Goal: Task Accomplishment & Management: Manage account settings

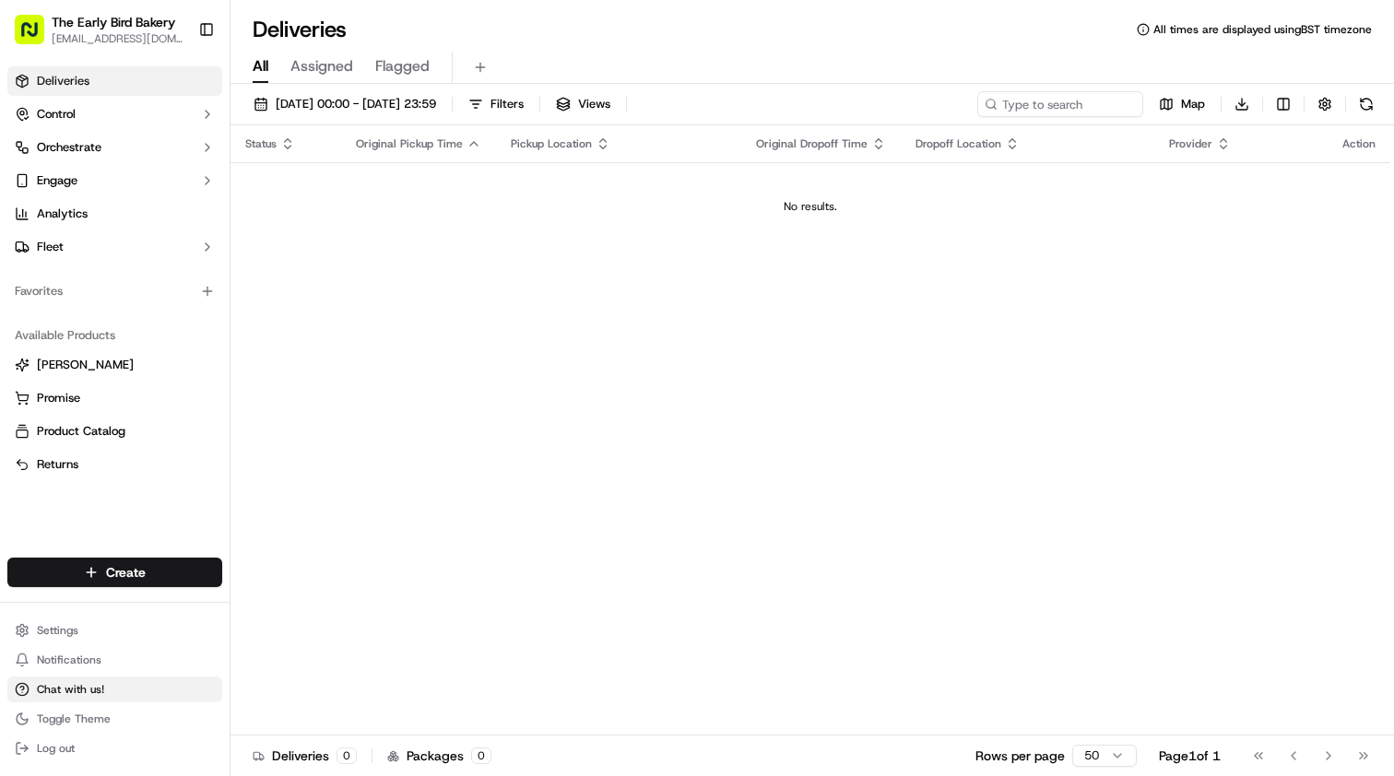
click at [88, 692] on span "Chat with us!" at bounding box center [70, 689] width 67 height 15
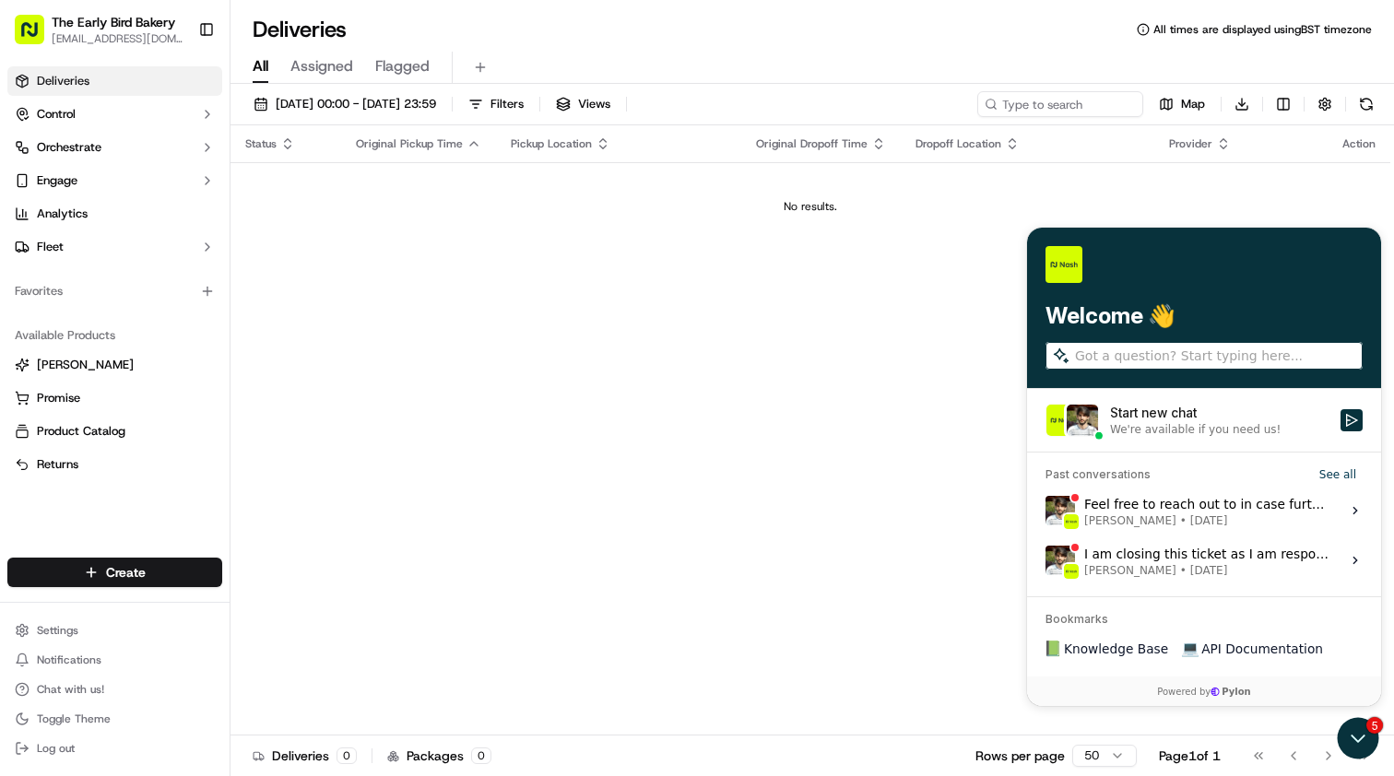
click at [1252, 505] on div "Feel free to reach out to in case further assistance is required. Asif Zaman Kh…" at bounding box center [1206, 510] width 245 height 35
click at [1045, 511] on button "View issue" at bounding box center [1044, 511] width 1 height 1
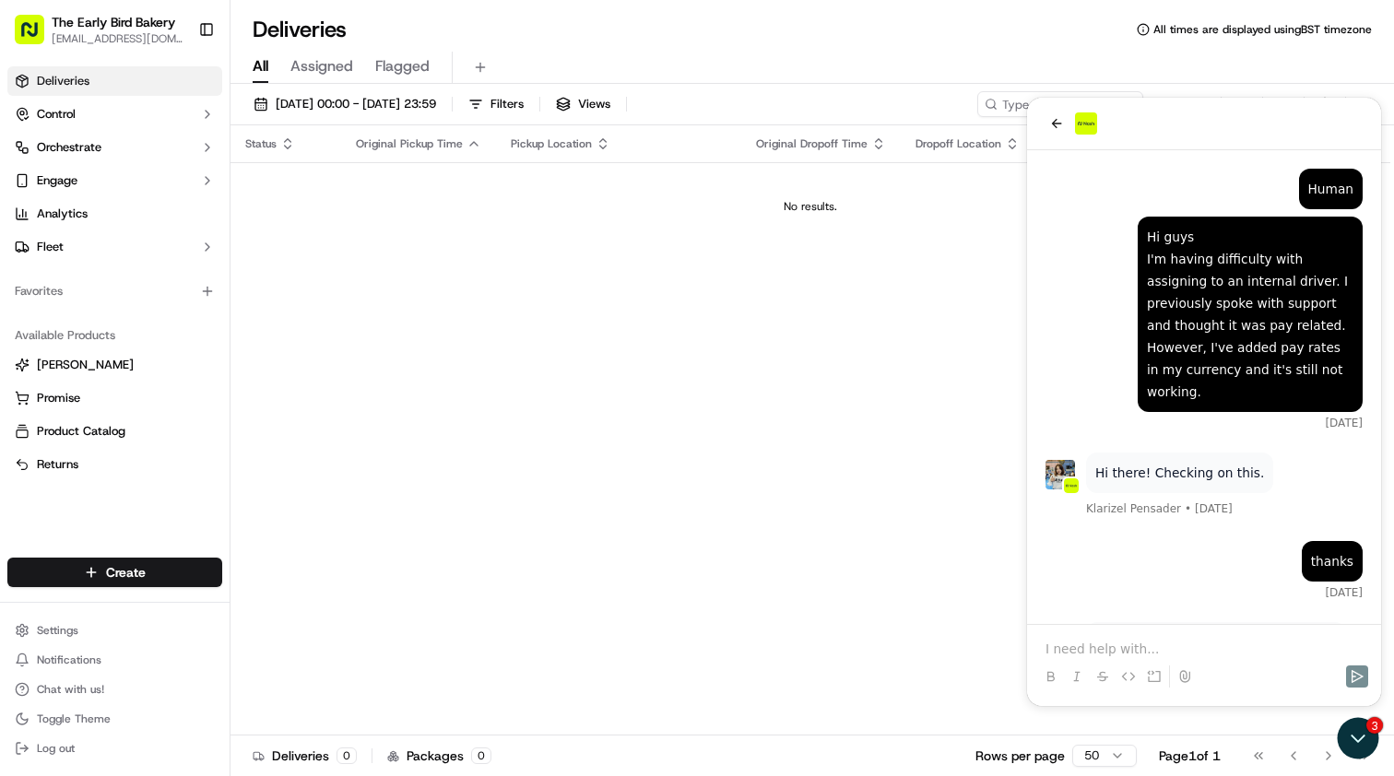
scroll to position [348, 0]
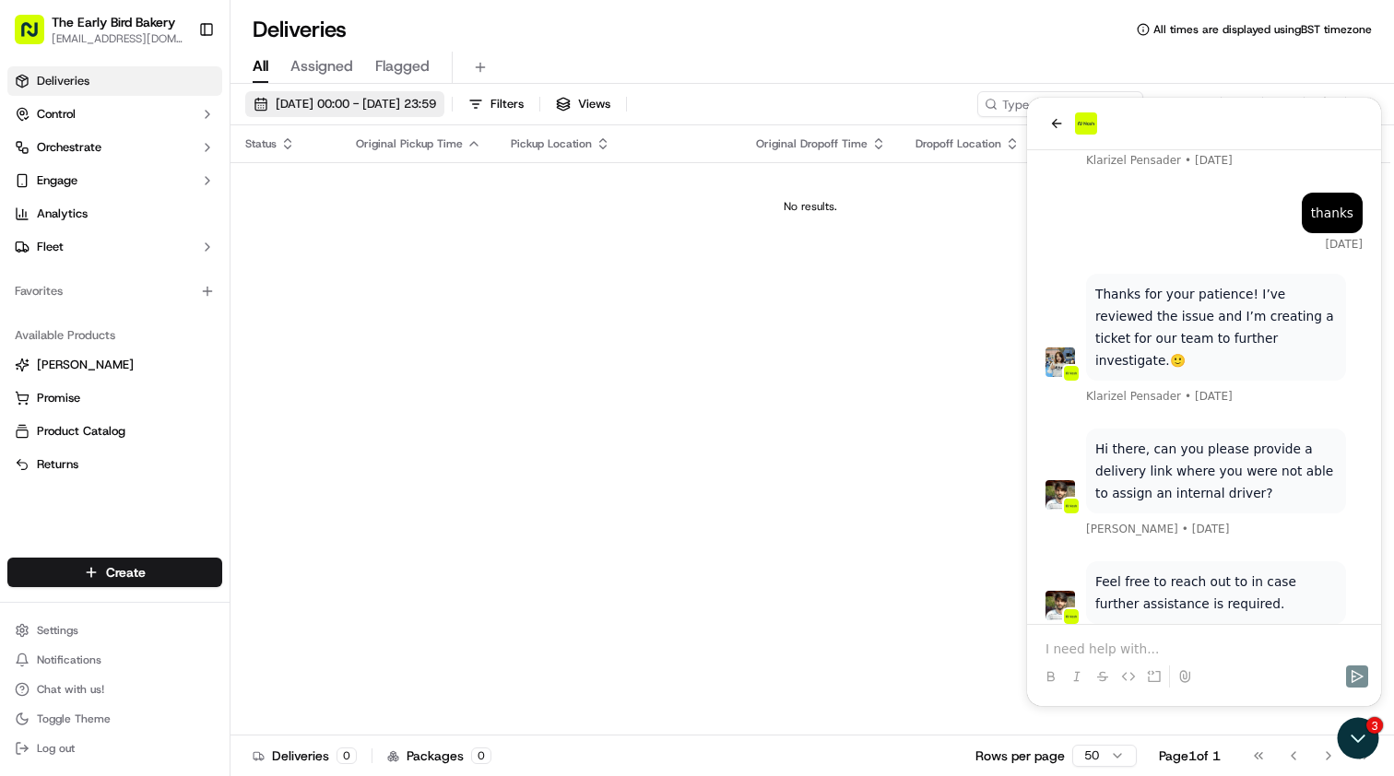
click at [355, 98] on span "15/09/2025 00:00 - 15/09/2025 23:59" at bounding box center [356, 104] width 160 height 17
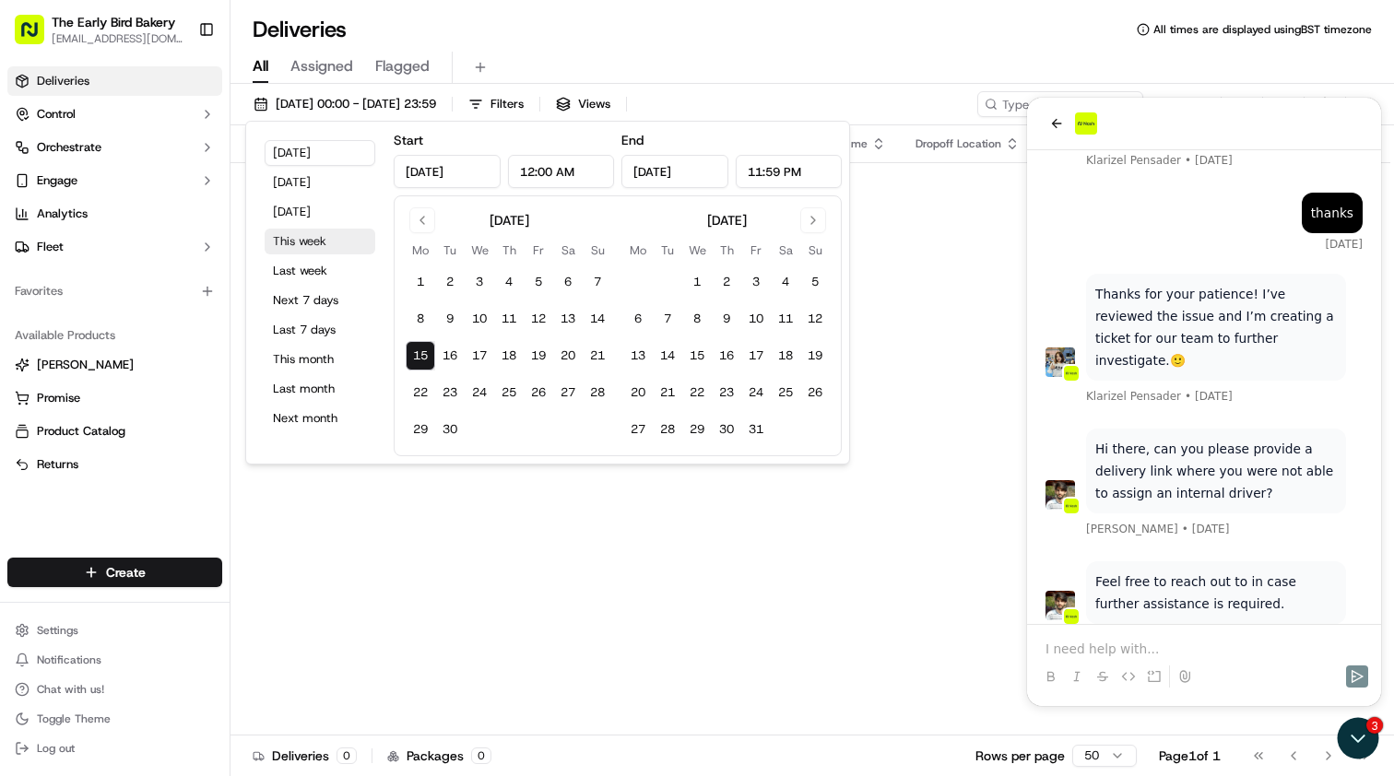
click at [314, 238] on button "This week" at bounding box center [320, 242] width 111 height 26
type input "[DATE]"
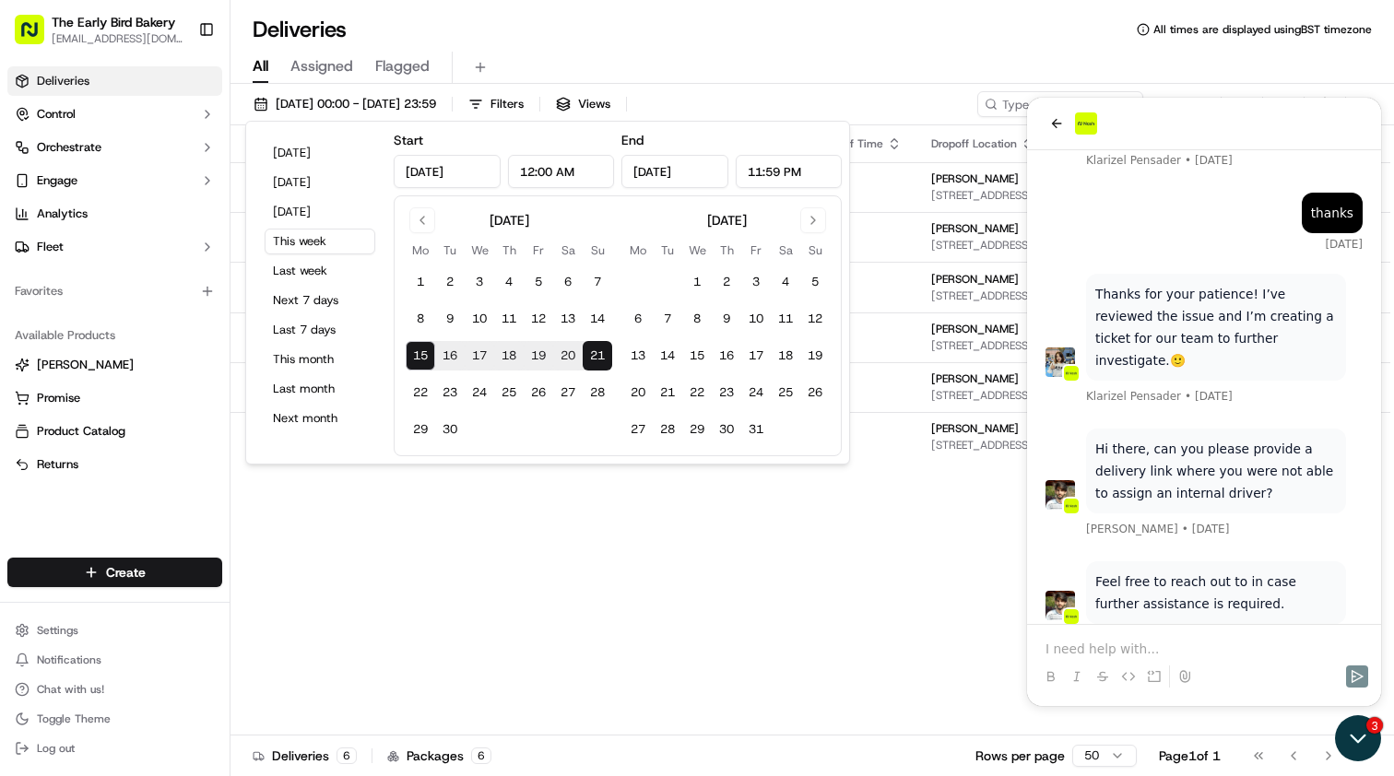
click at [1358, 736] on icon "Open customer support" at bounding box center [1358, 738] width 46 height 46
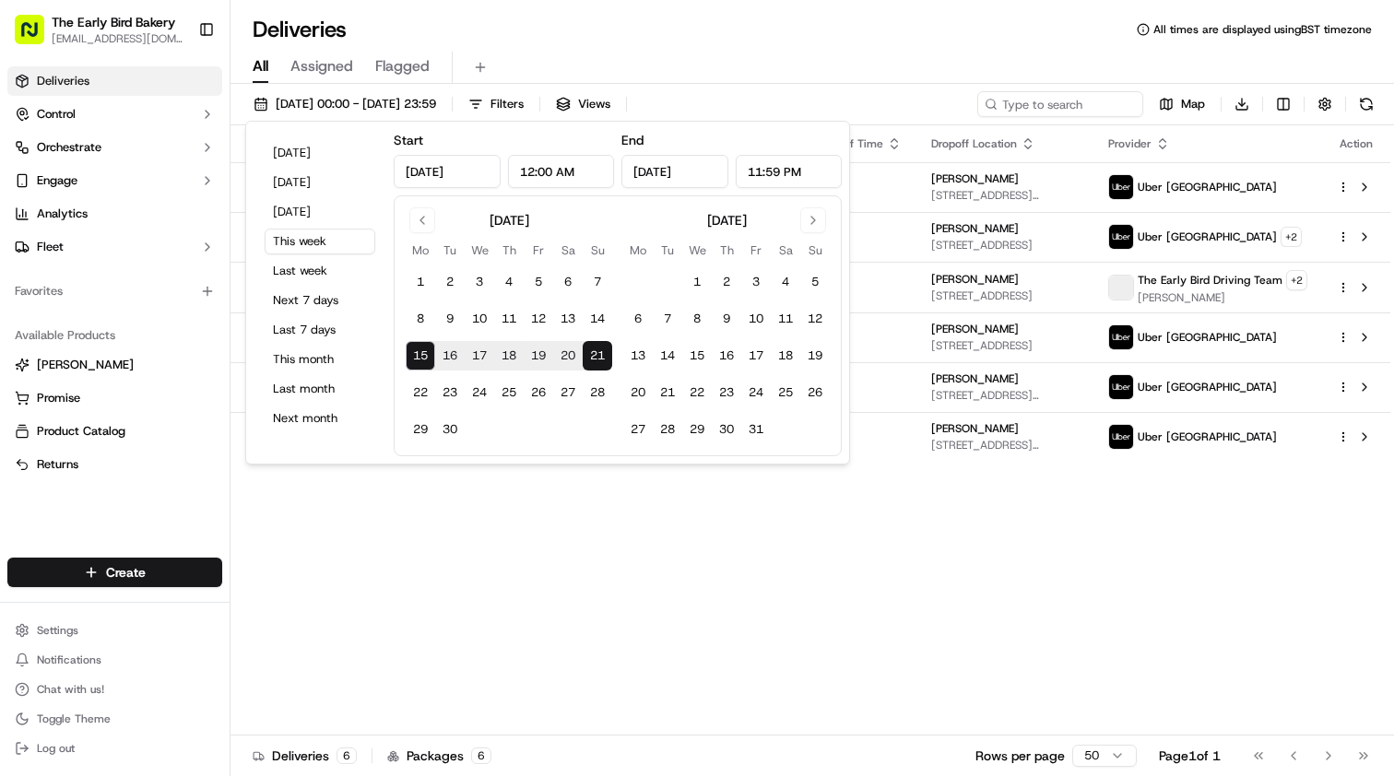
click at [851, 569] on div "Status Original Pickup Time Pickup Location Original Dropoff Time Dropoff Locat…" at bounding box center [809, 430] width 1159 height 610
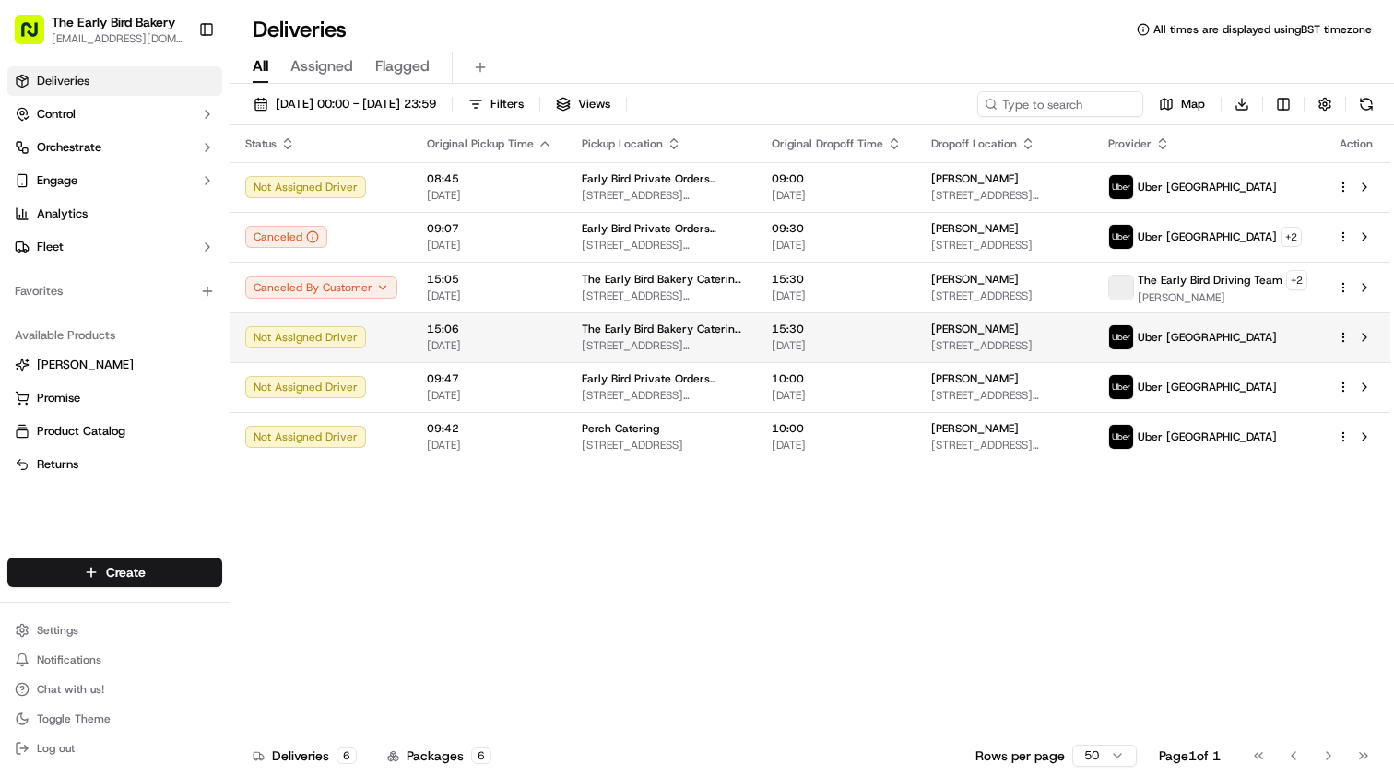
click at [1158, 344] on span "Uber [GEOGRAPHIC_DATA]" at bounding box center [1206, 337] width 139 height 15
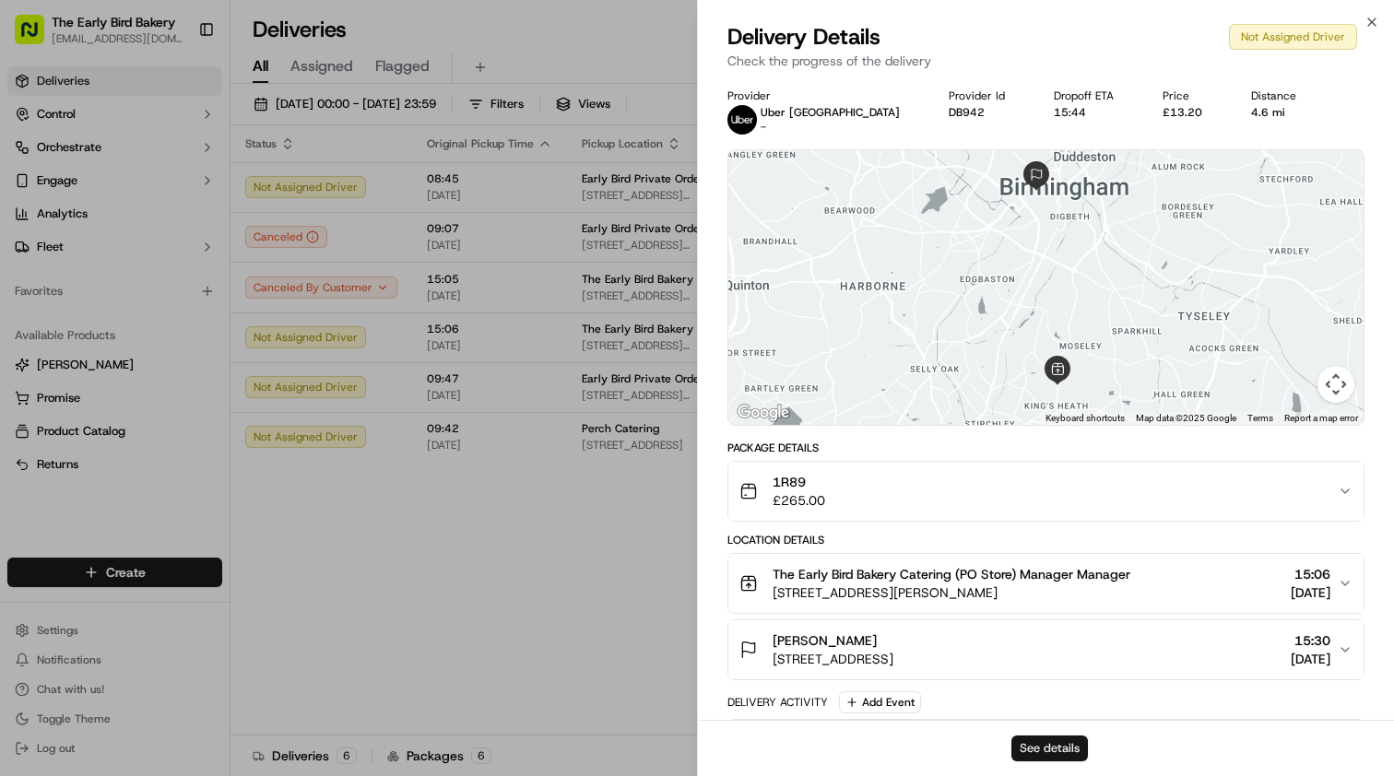
click at [1036, 751] on button "See details" at bounding box center [1049, 749] width 77 height 26
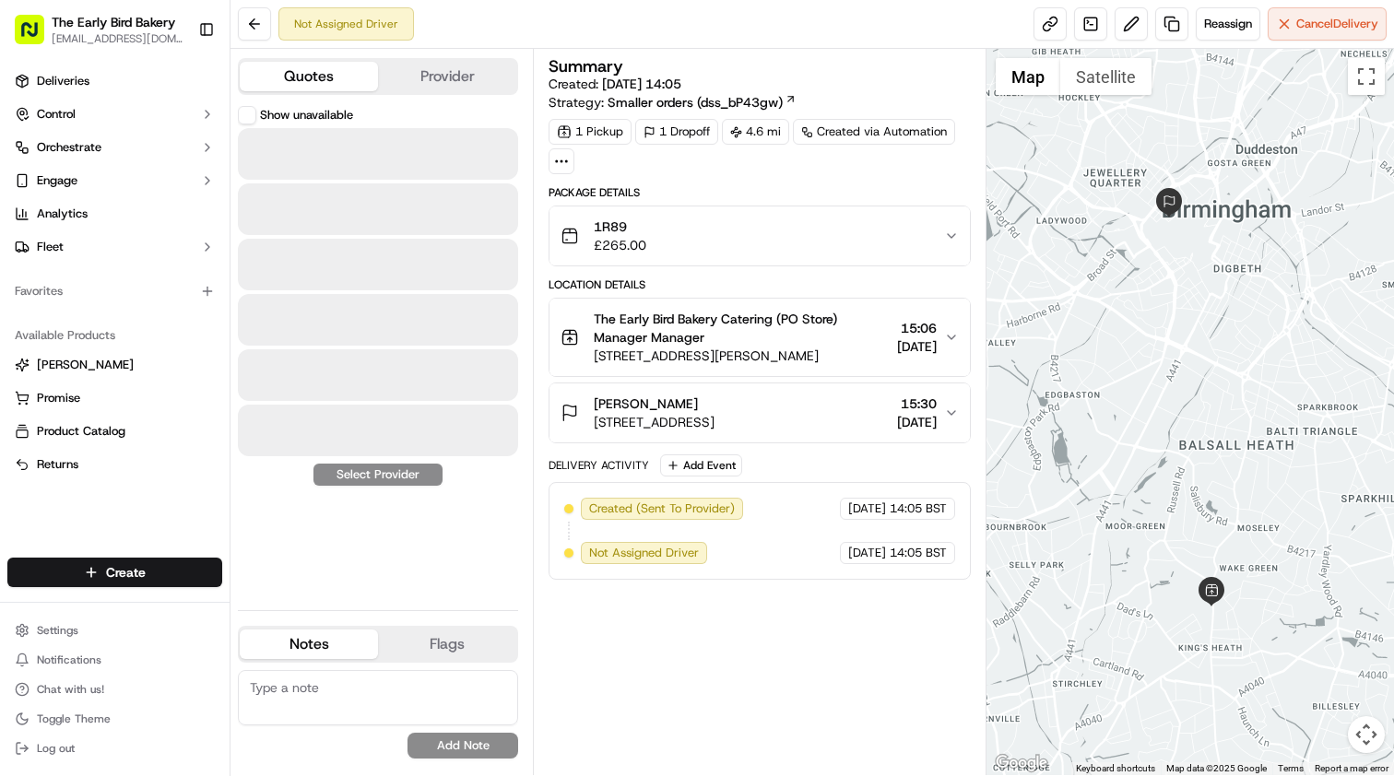
click at [347, 84] on button "Quotes" at bounding box center [309, 76] width 138 height 29
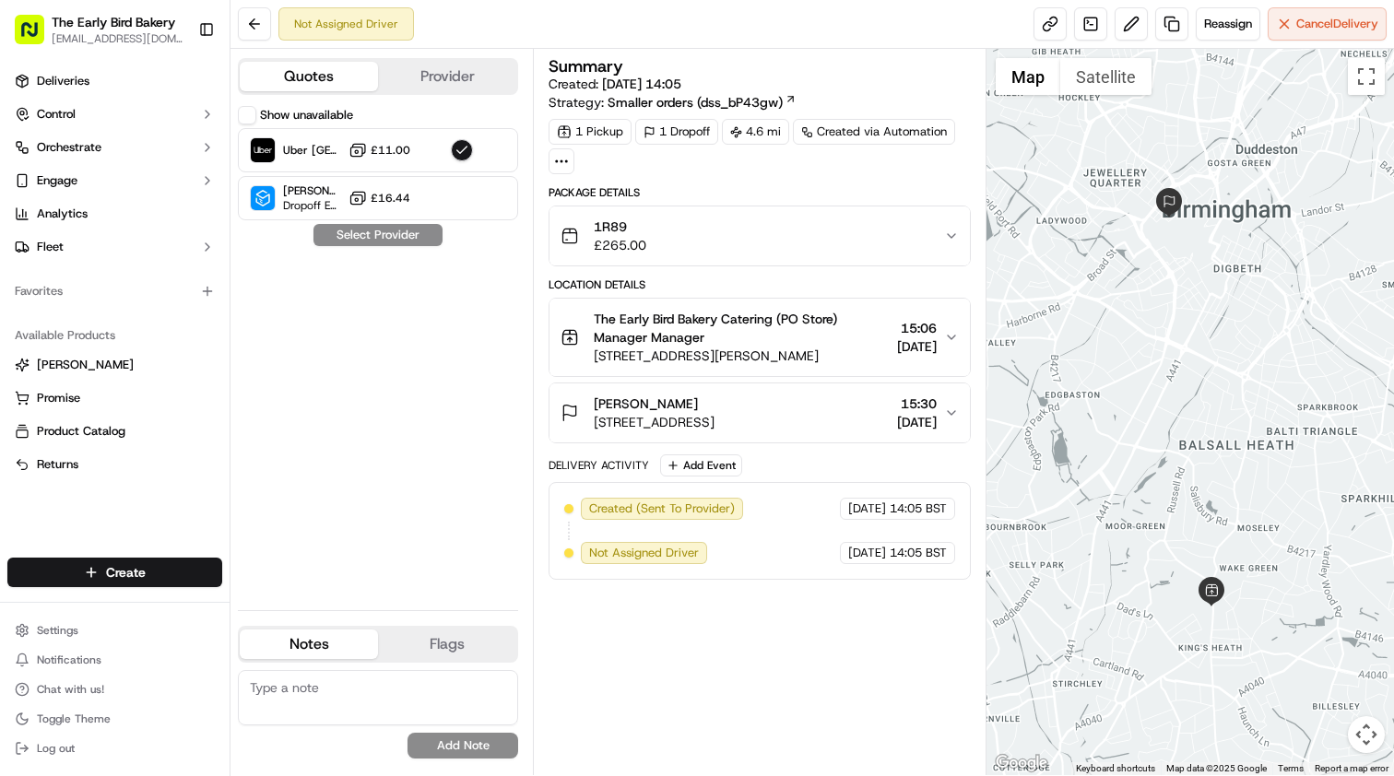
click at [341, 102] on div "Quotes Provider Show unavailable Uber [GEOGRAPHIC_DATA] £11.00 [PERSON_NAME] ([…" at bounding box center [381, 412] width 302 height 726
click at [340, 111] on label "Show unavailable" at bounding box center [306, 115] width 93 height 17
click at [256, 111] on button "Show unavailable" at bounding box center [247, 115] width 18 height 18
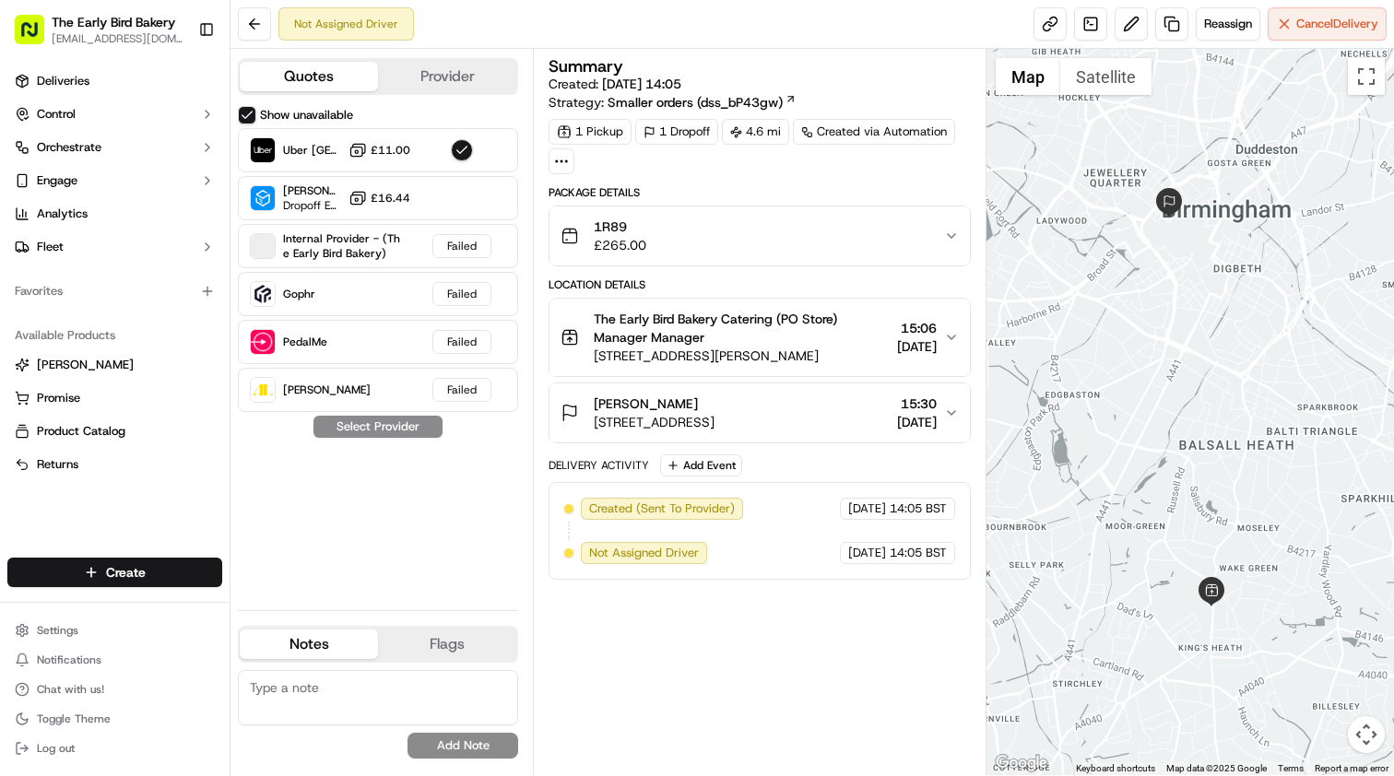
click at [337, 86] on button "Quotes" at bounding box center [309, 76] width 138 height 29
click at [256, 30] on button at bounding box center [254, 23] width 33 height 33
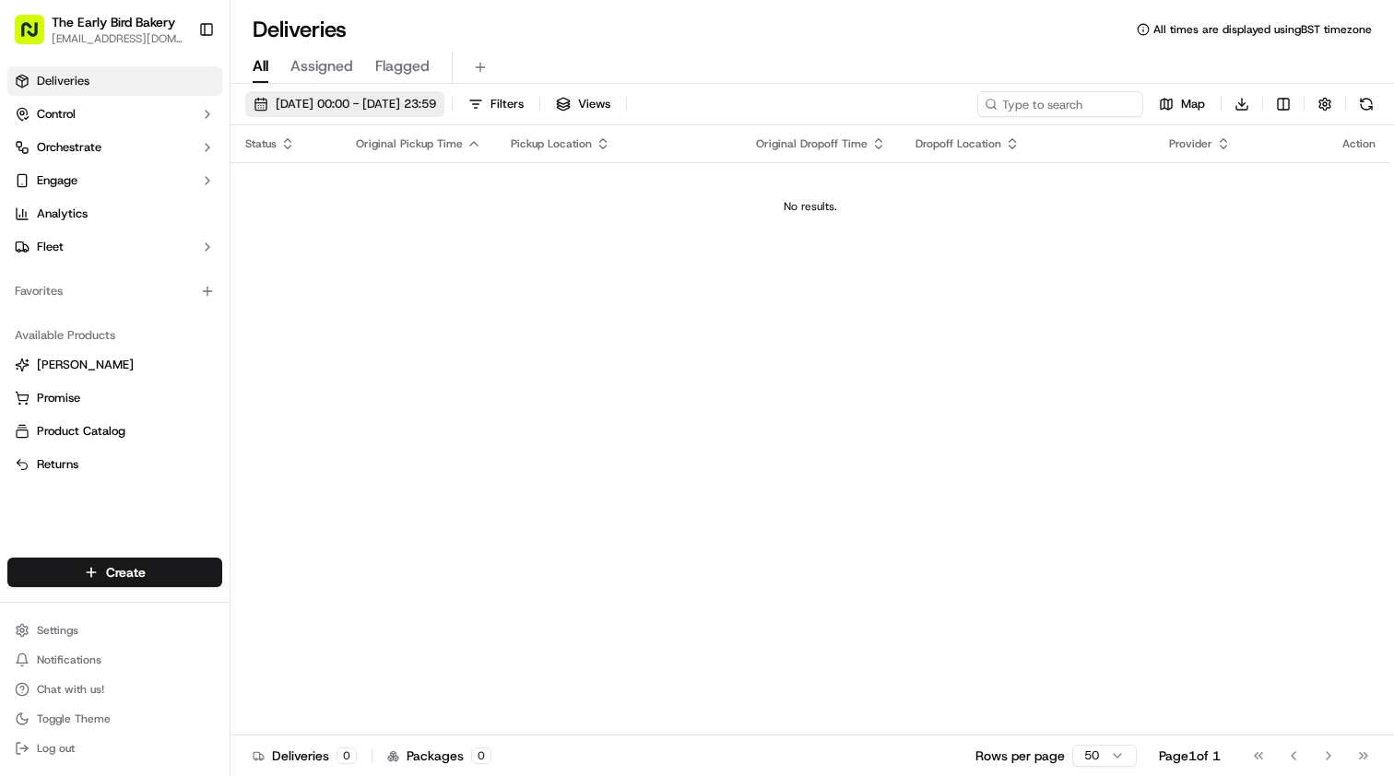
click at [370, 94] on button "[DATE] 00:00 - [DATE] 23:59" at bounding box center [344, 104] width 199 height 26
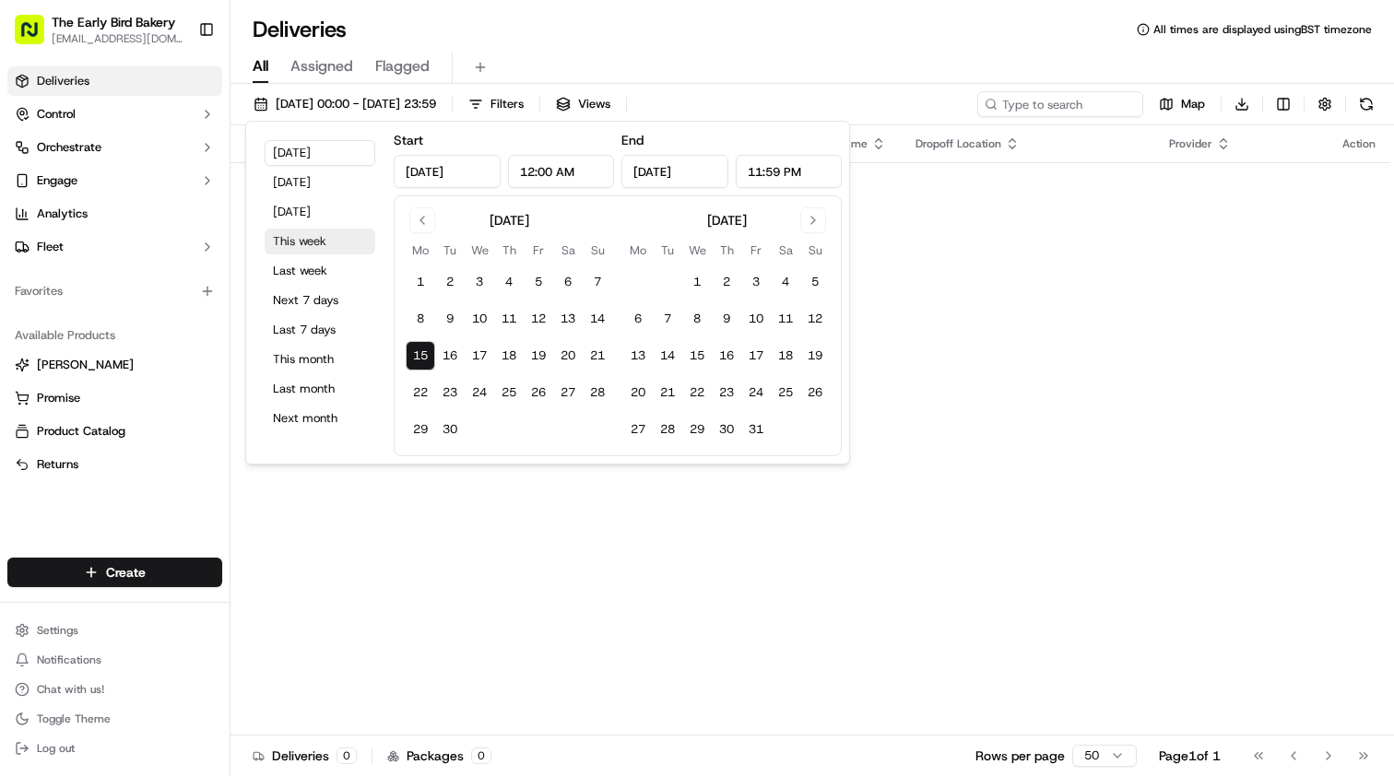
click at [300, 245] on button "This week" at bounding box center [320, 242] width 111 height 26
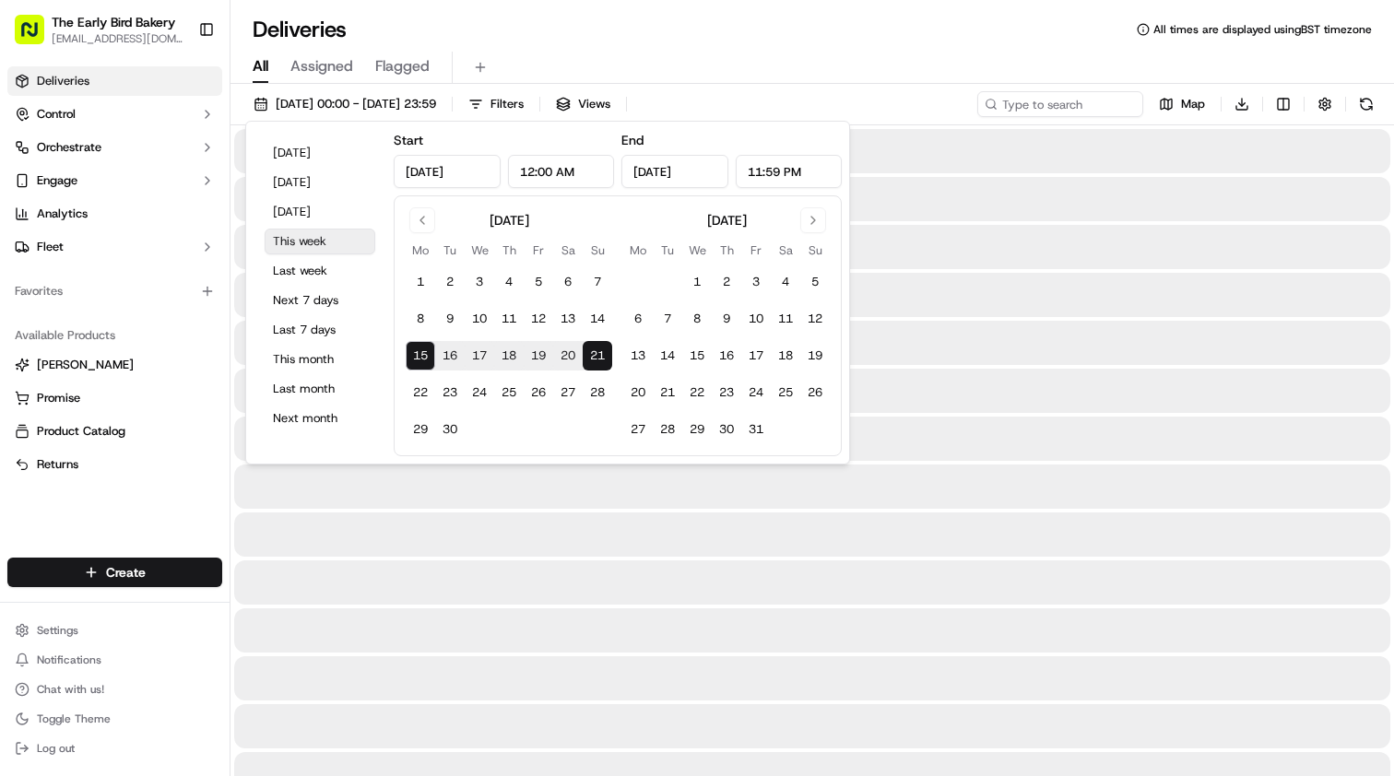
type input "[DATE]"
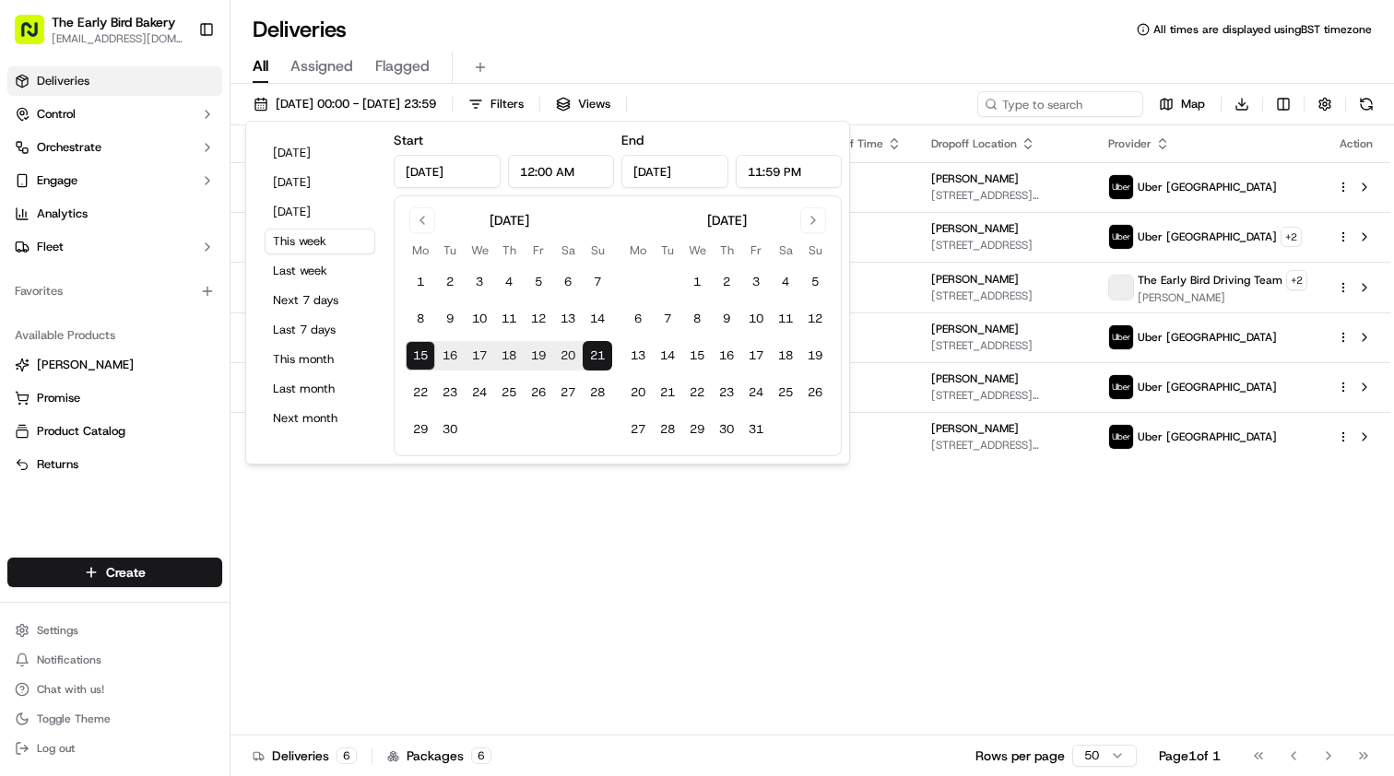
click at [1187, 612] on div "Status Original Pickup Time Pickup Location Original Dropoff Time Dropoff Locat…" at bounding box center [809, 430] width 1159 height 610
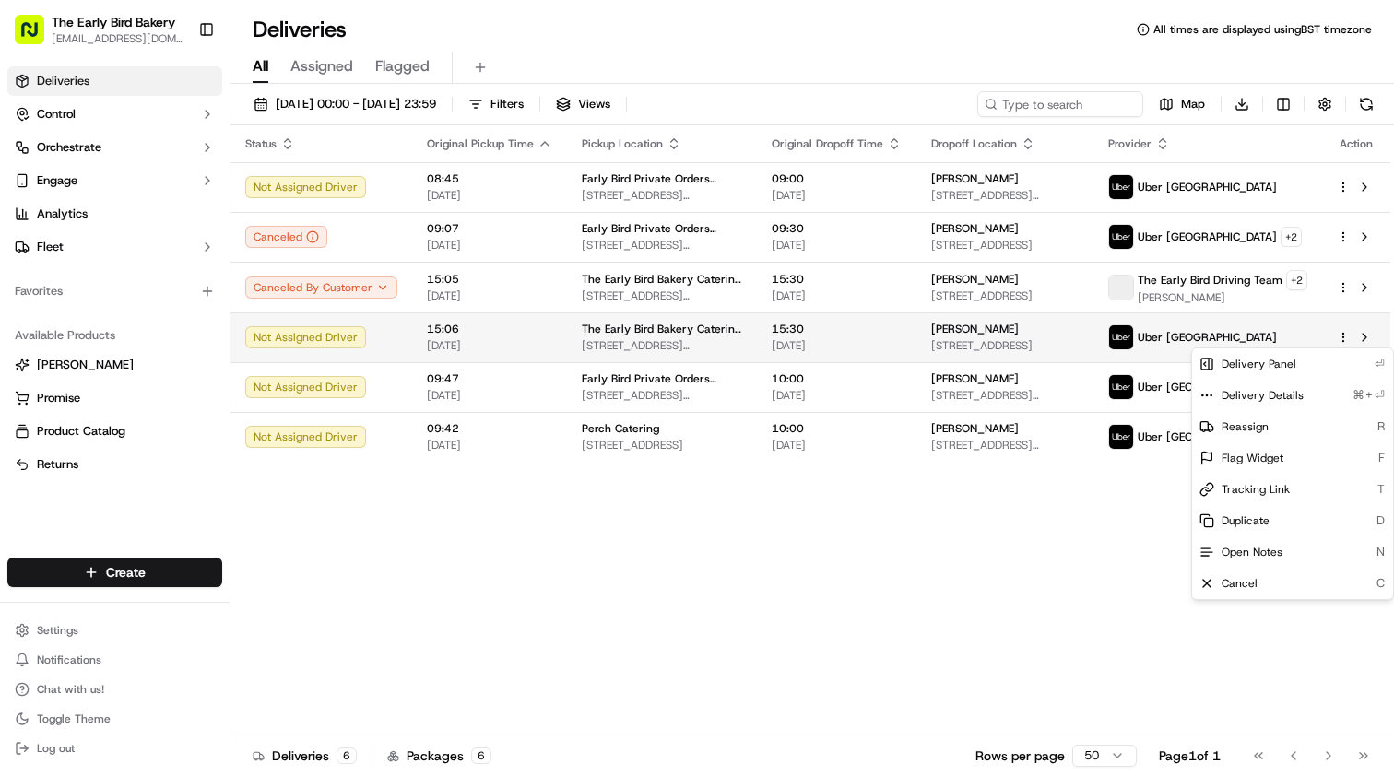
click at [1345, 337] on html "The Early Bird Bakery [EMAIL_ADDRESS][DOMAIN_NAME] Toggle Sidebar Deliveries Co…" at bounding box center [697, 388] width 1394 height 776
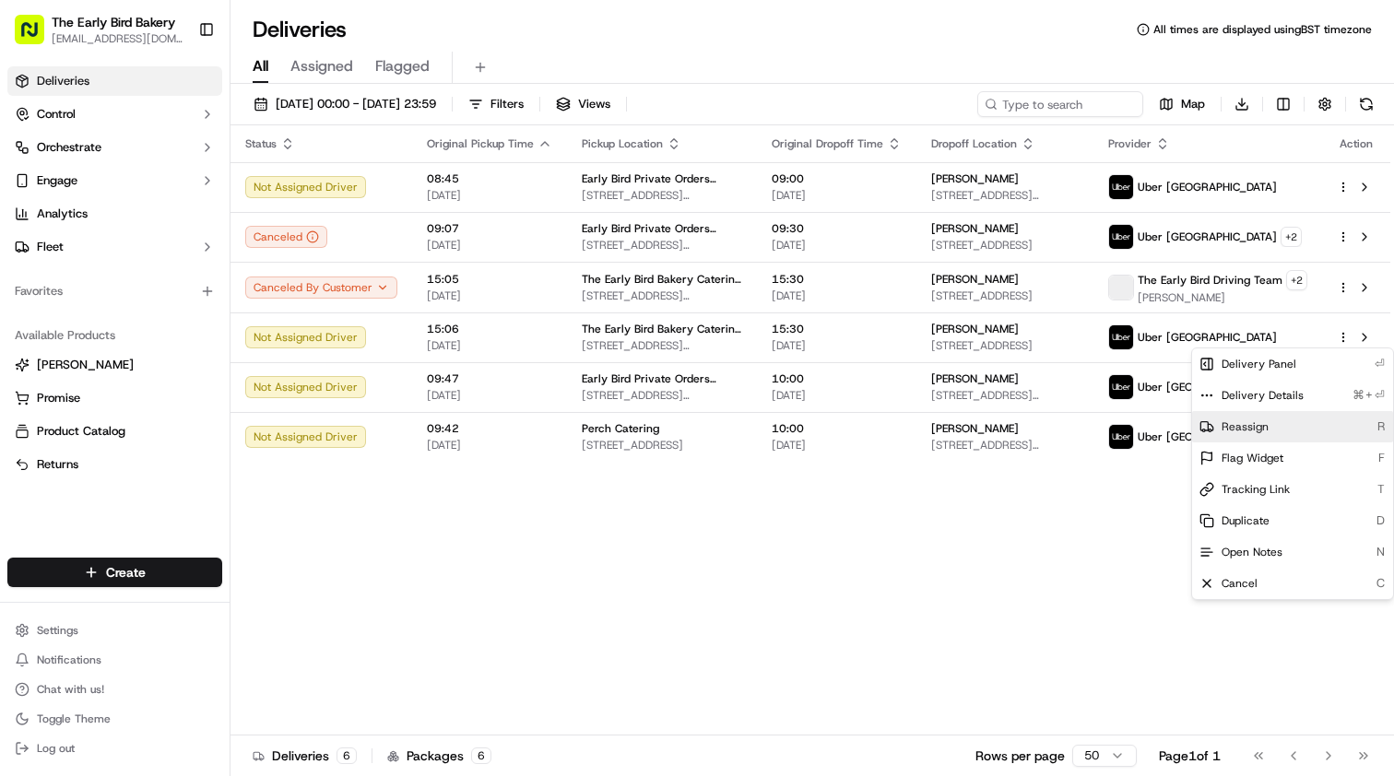
click at [1260, 425] on span "Reassign" at bounding box center [1244, 426] width 47 height 15
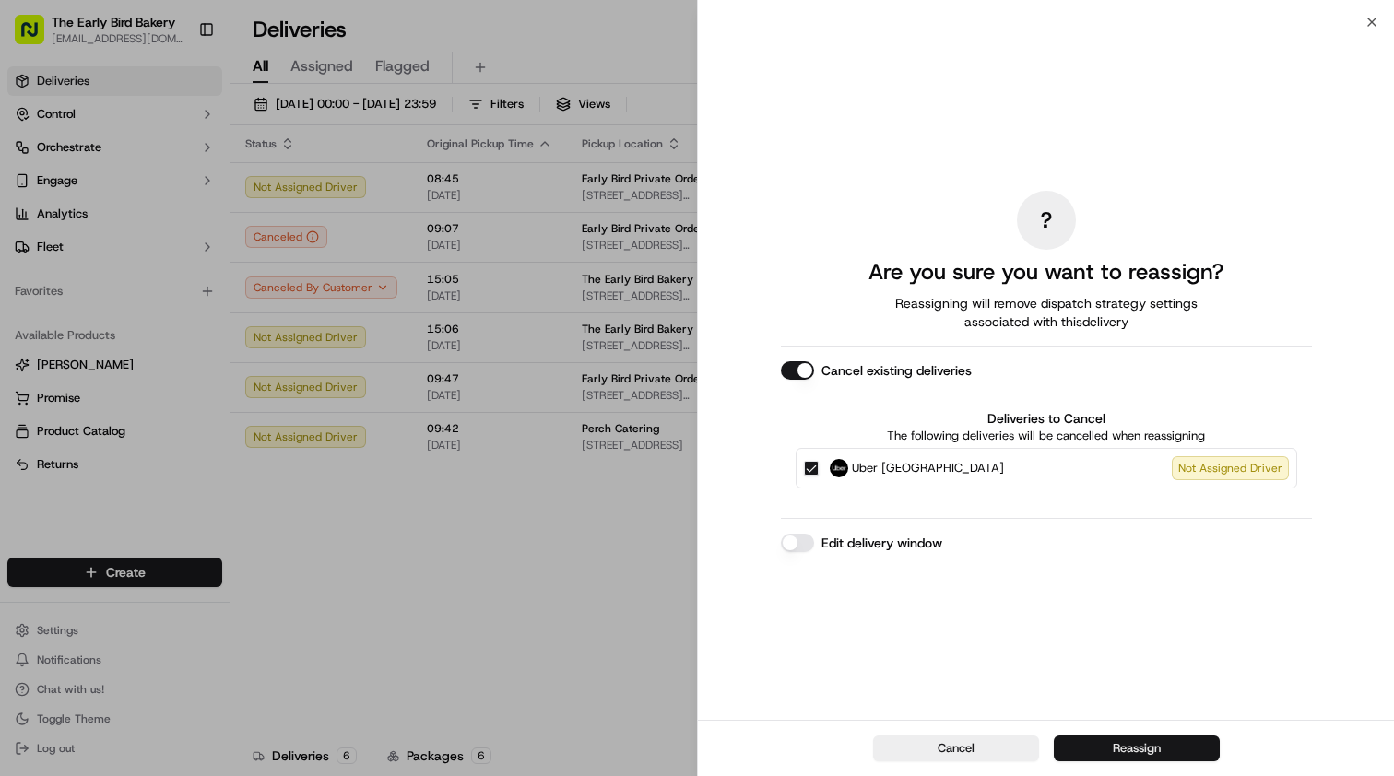
click at [1096, 747] on button "Reassign" at bounding box center [1136, 749] width 166 height 26
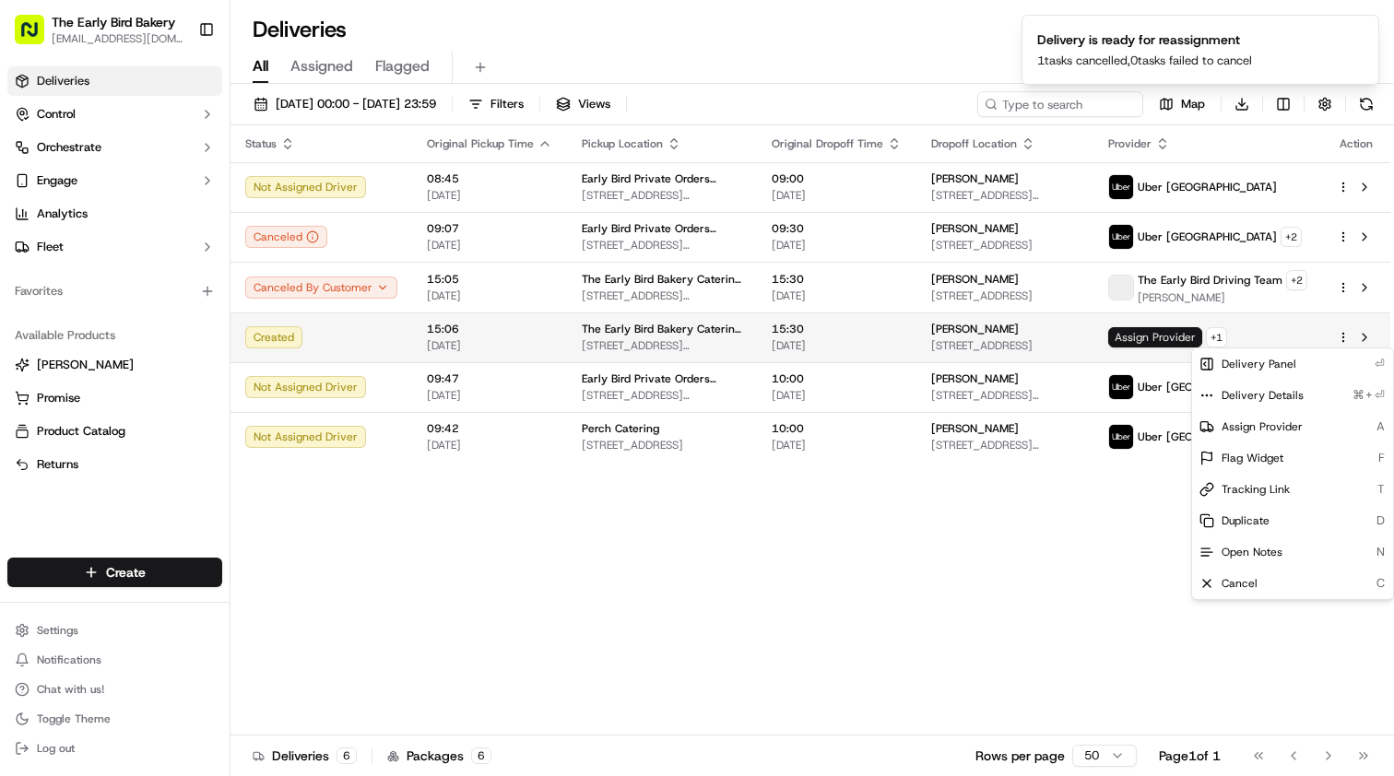
click at [1163, 343] on span "Assign Provider" at bounding box center [1155, 337] width 94 height 20
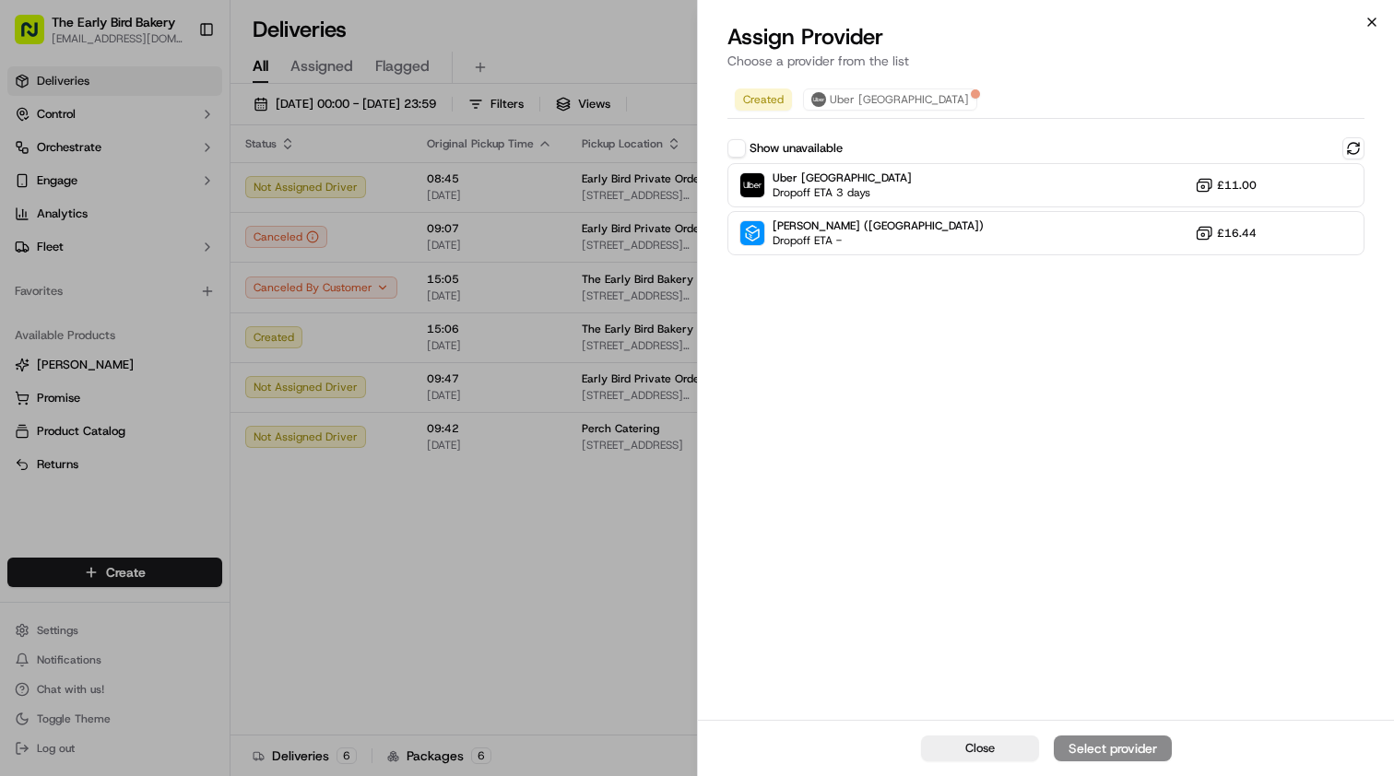
click at [1371, 21] on icon "button" at bounding box center [1371, 21] width 7 height 7
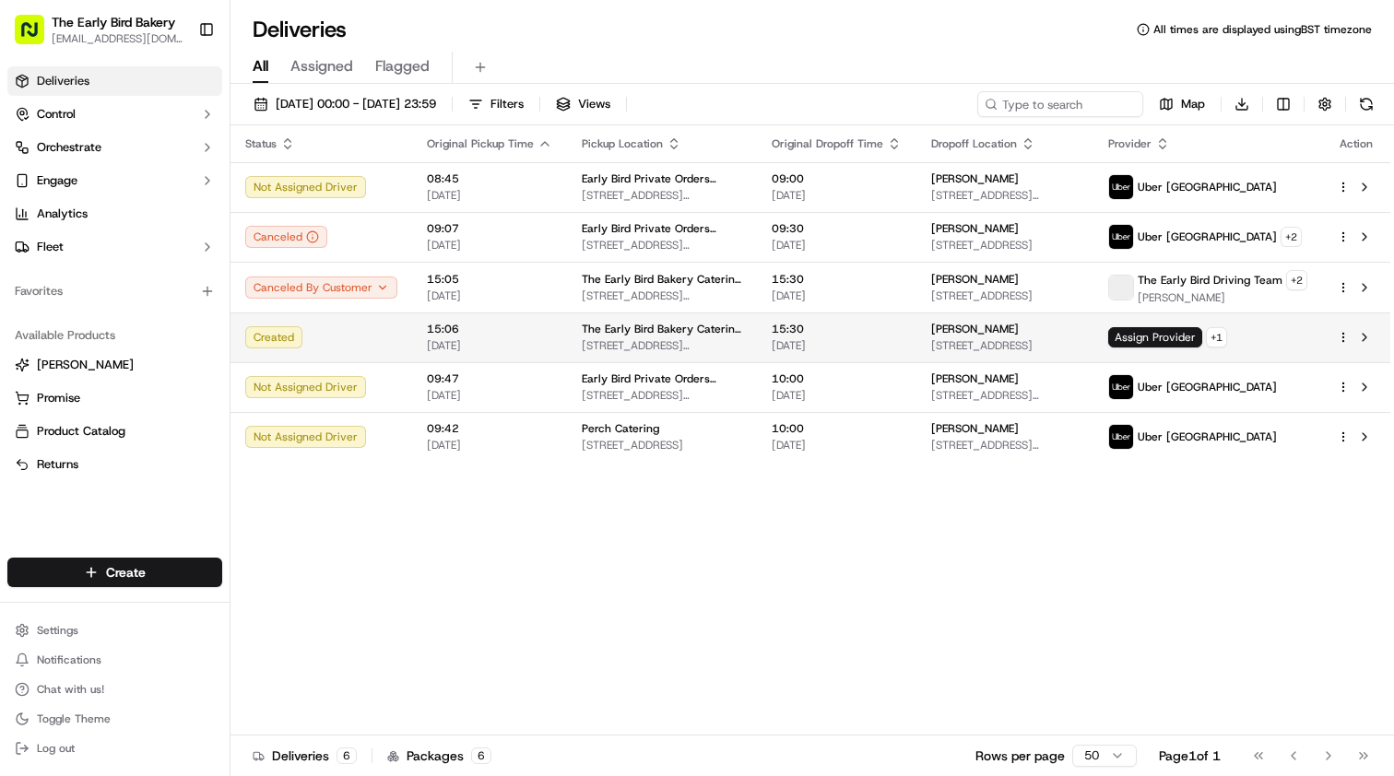
click at [1034, 335] on div "[PERSON_NAME]" at bounding box center [1004, 329] width 147 height 15
click at [1265, 321] on td "Assign Provider + 1" at bounding box center [1207, 337] width 229 height 50
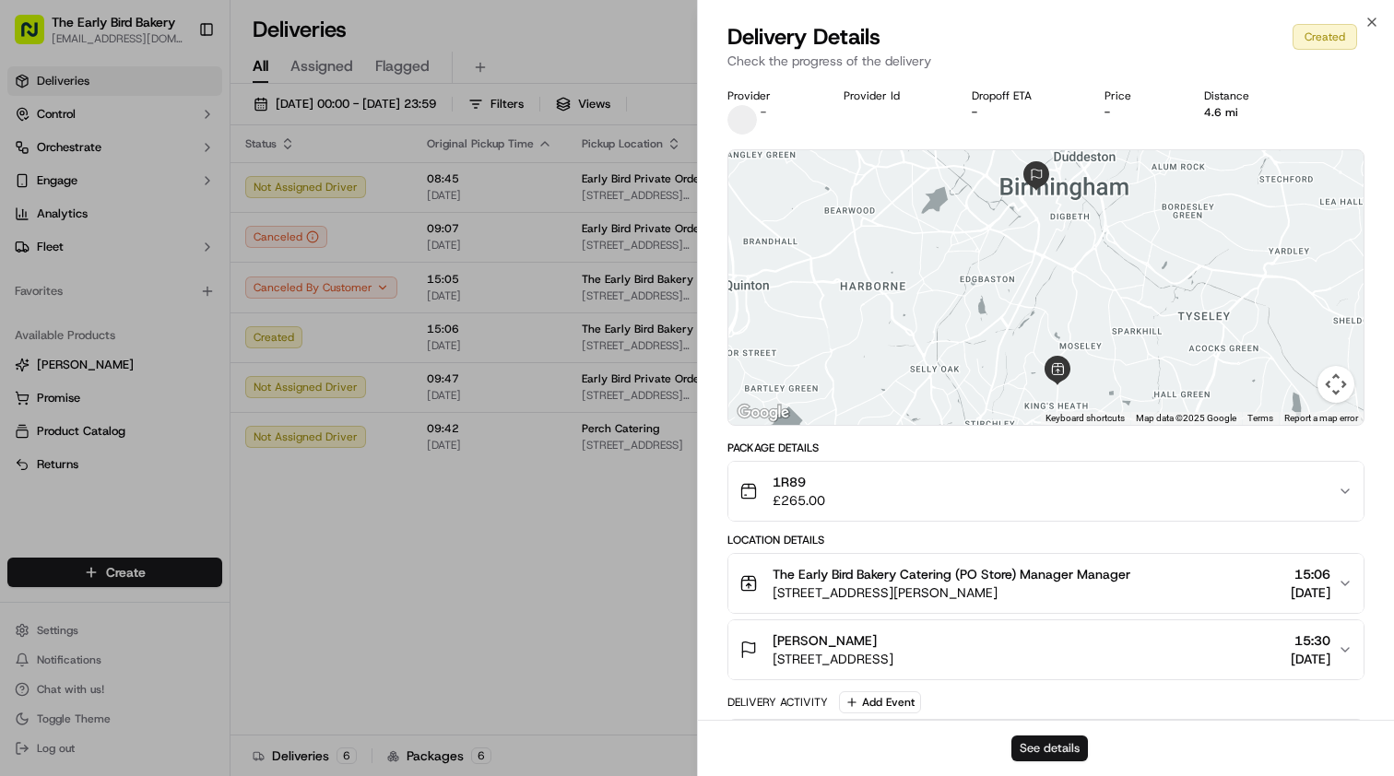
click at [1057, 753] on button "See details" at bounding box center [1049, 749] width 77 height 26
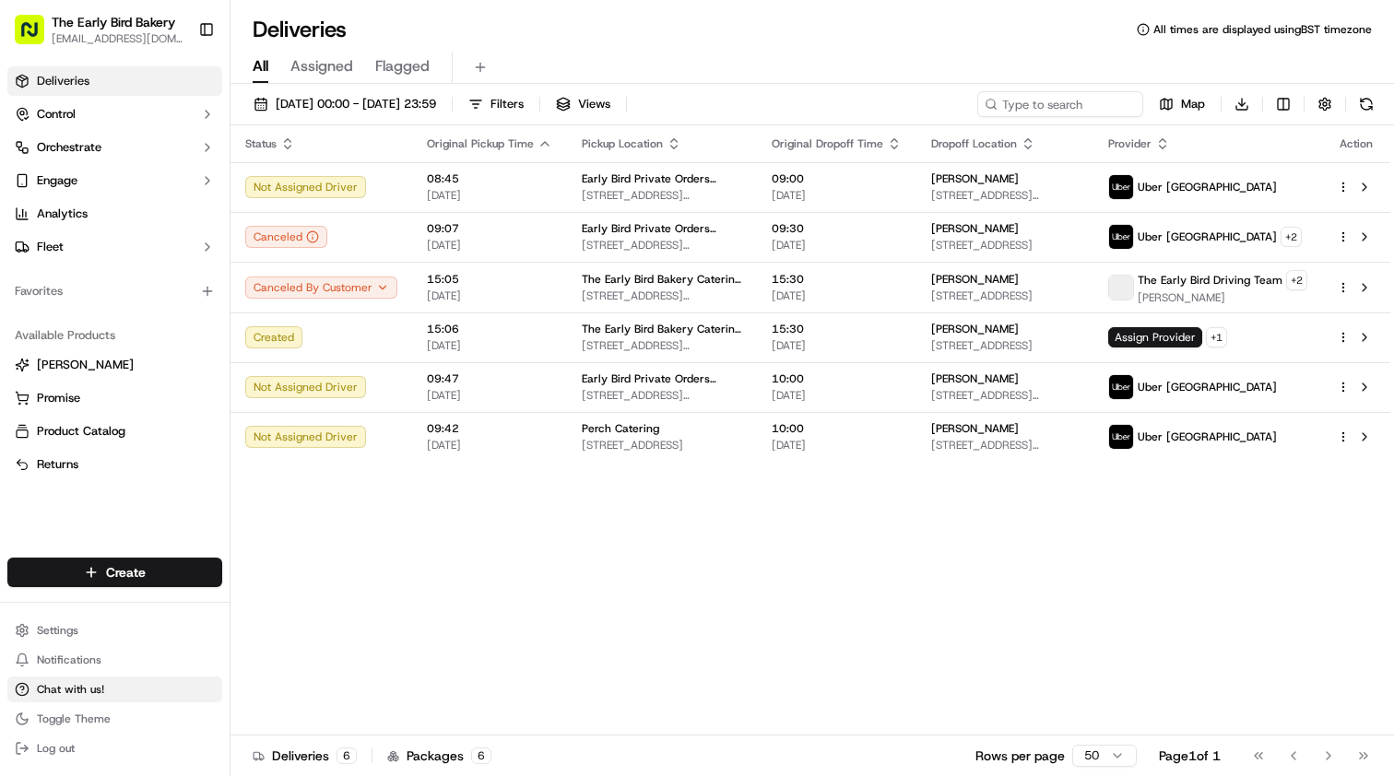
click at [106, 689] on button "Chat with us!" at bounding box center [114, 690] width 215 height 26
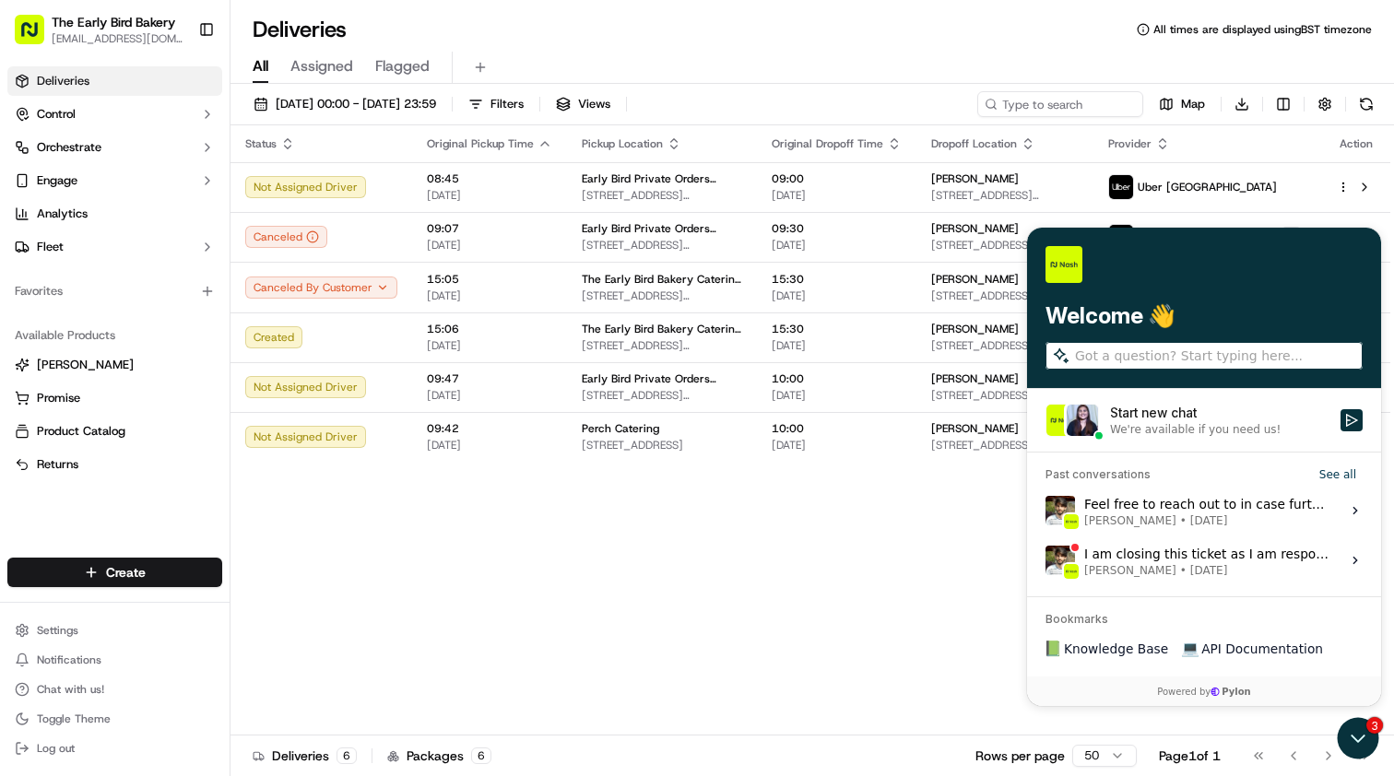
click at [1114, 509] on div "Feel free to reach out to in case further assistance is required. Asif Zaman Kh…" at bounding box center [1206, 510] width 245 height 35
click at [1045, 511] on button "View issue" at bounding box center [1044, 511] width 1 height 1
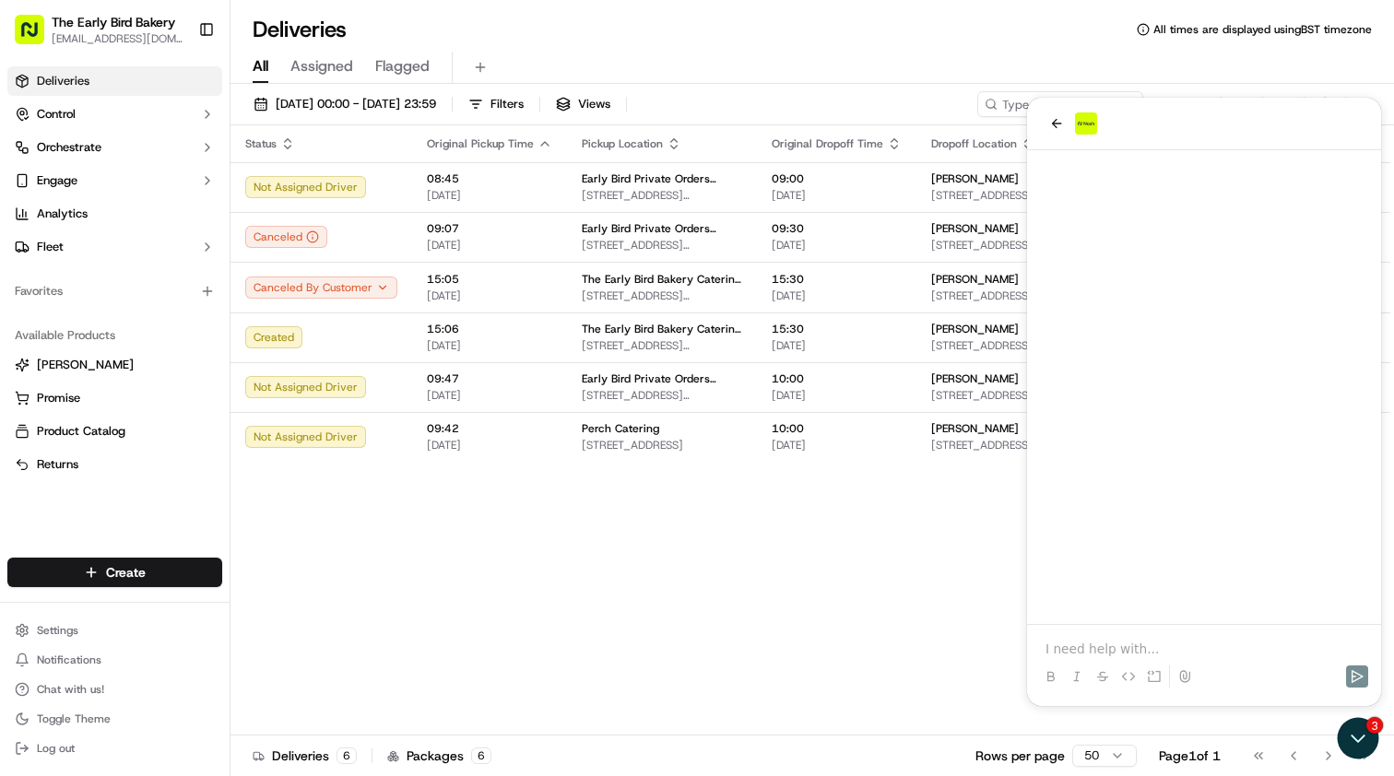
scroll to position [348, 0]
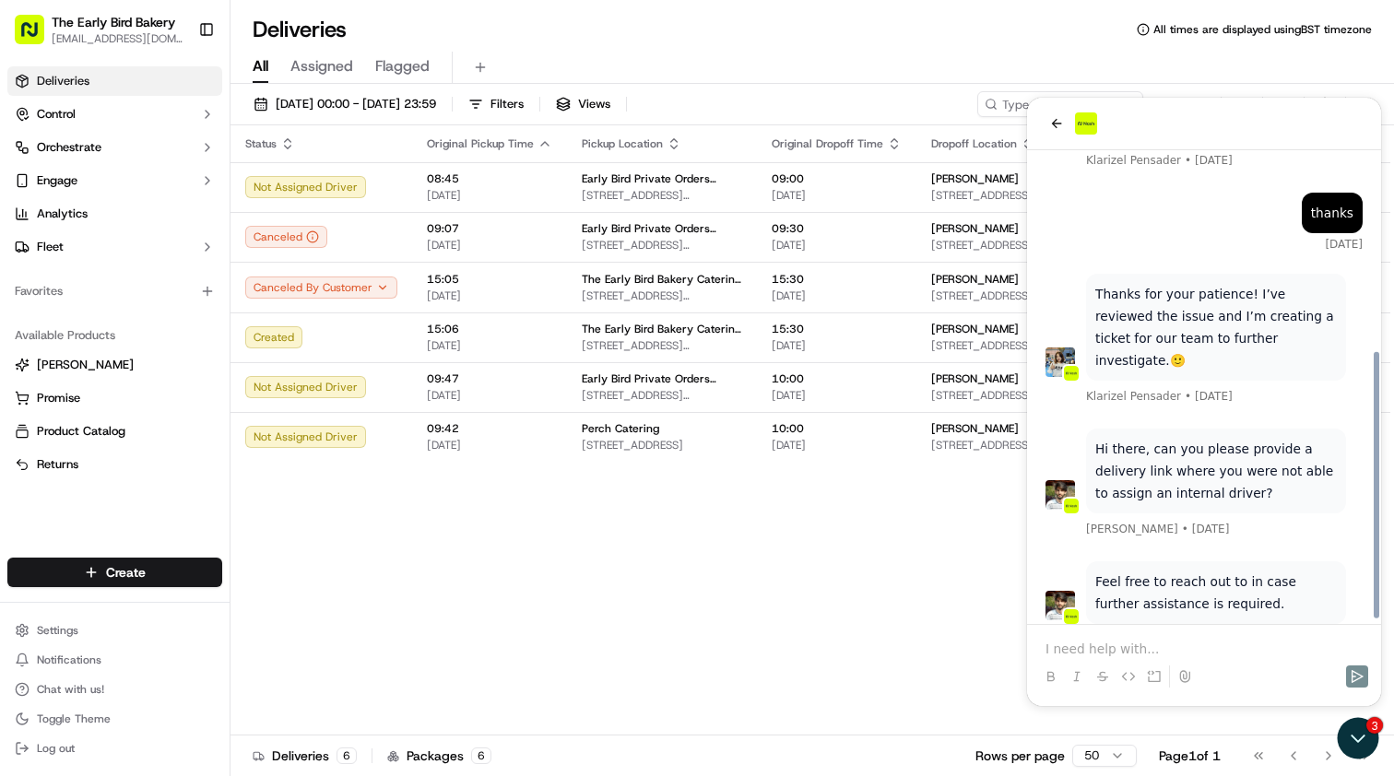
click at [1104, 642] on p at bounding box center [1203, 649] width 317 height 18
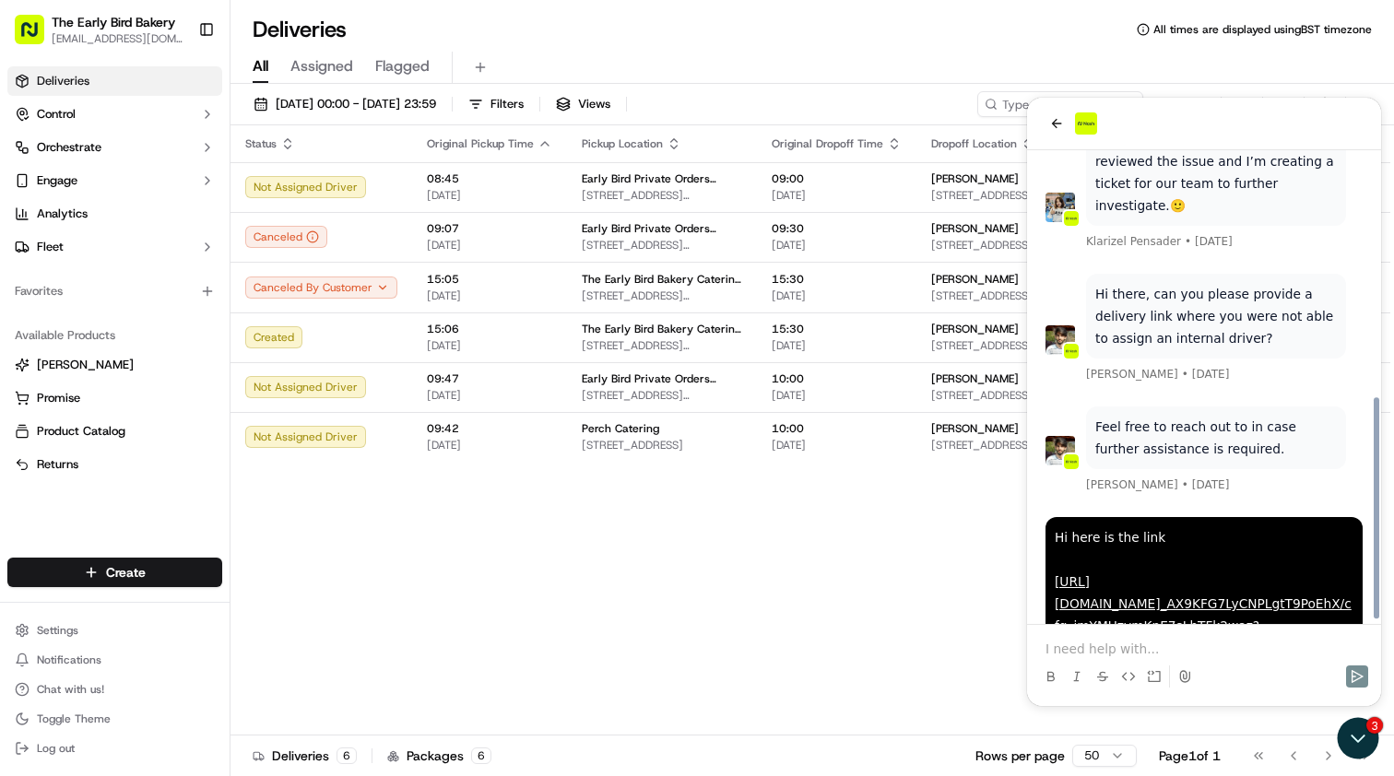
scroll to position [518, 0]
